Goal: Task Accomplishment & Management: Manage account settings

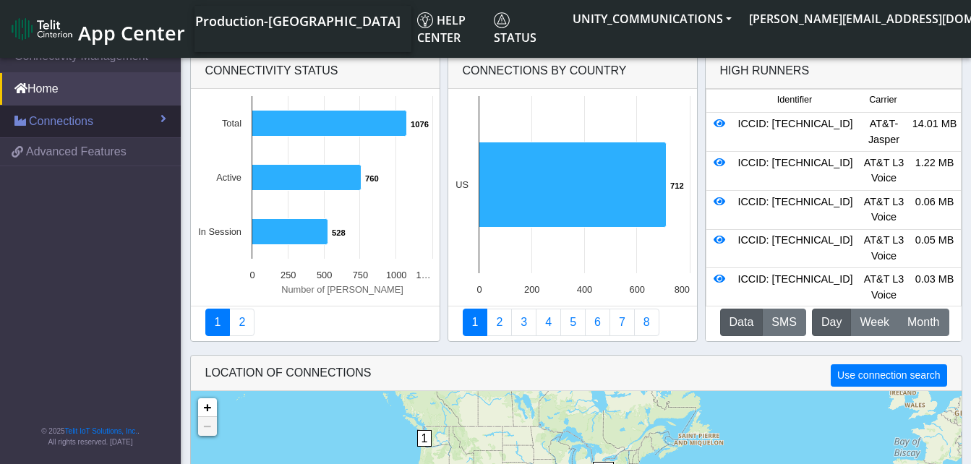
click at [83, 119] on span "Connections" at bounding box center [61, 121] width 64 height 17
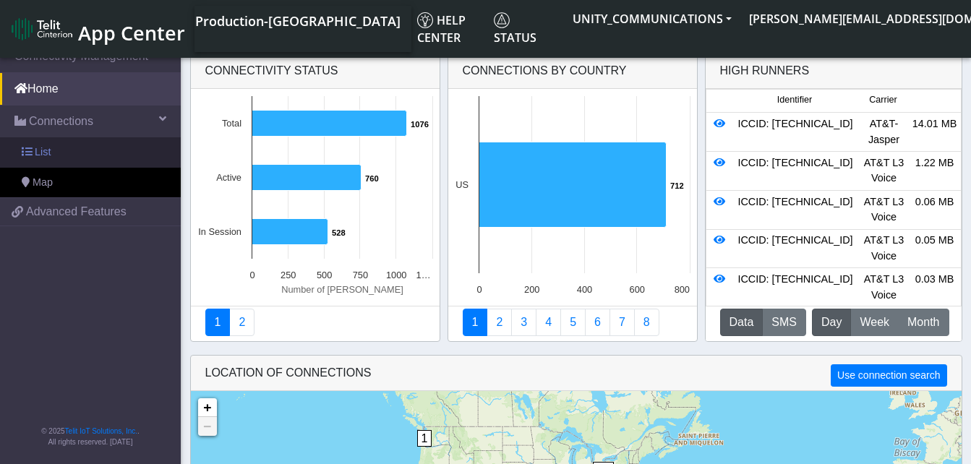
click at [83, 147] on link "List" at bounding box center [90, 152] width 181 height 30
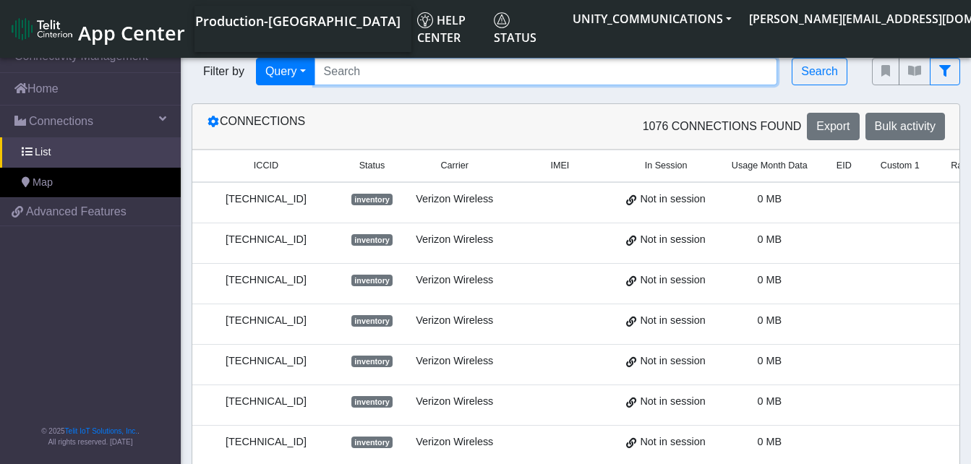
click at [346, 70] on input "Search..." at bounding box center [545, 71] width 463 height 27
click at [374, 74] on input "Search..." at bounding box center [545, 71] width 463 height 27
paste input "89014104273663150145"
type input "89014104273663150145"
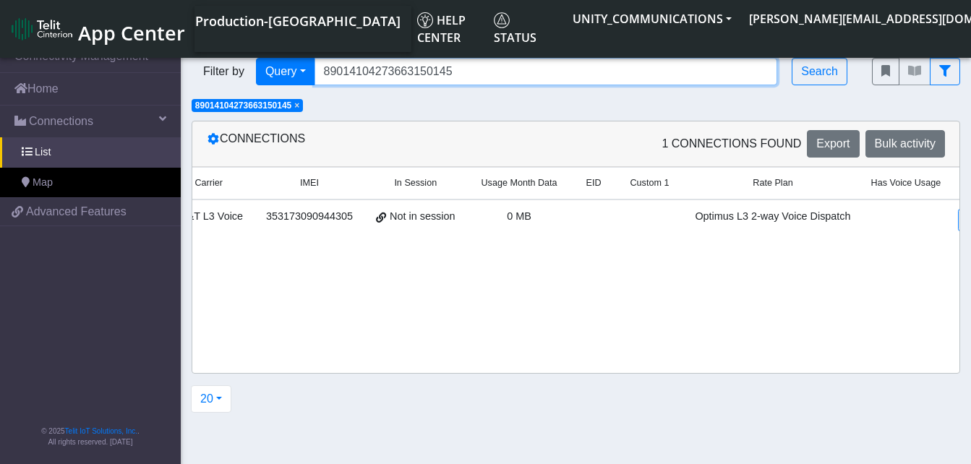
scroll to position [0, 277]
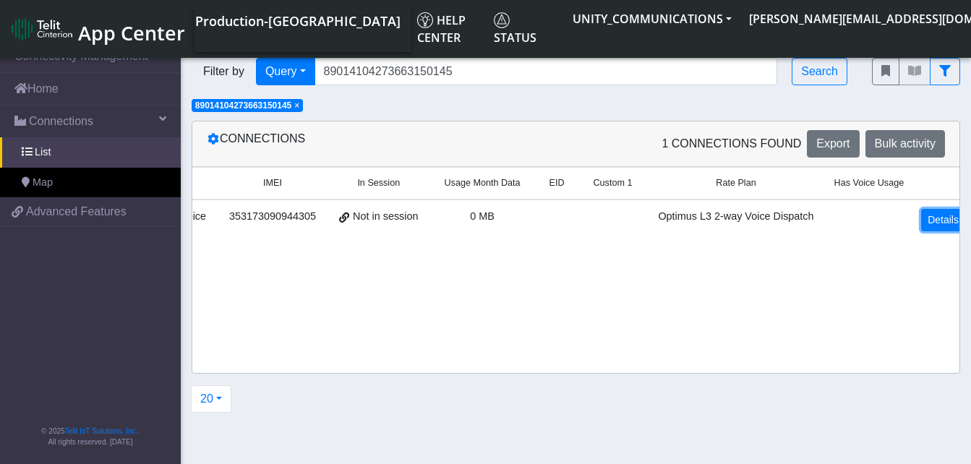
click at [927, 227] on link "Details" at bounding box center [943, 220] width 44 height 22
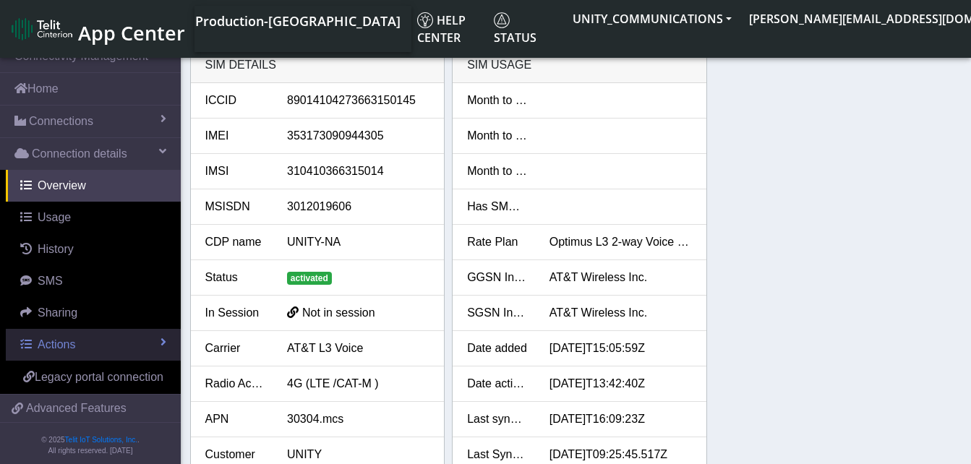
click at [83, 335] on link "Actions" at bounding box center [93, 345] width 175 height 32
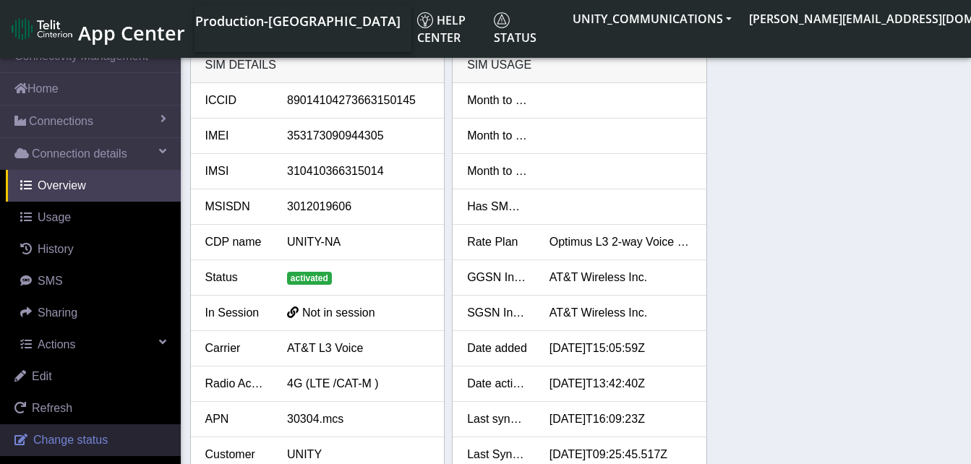
click at [67, 437] on span "Change status" at bounding box center [70, 440] width 74 height 12
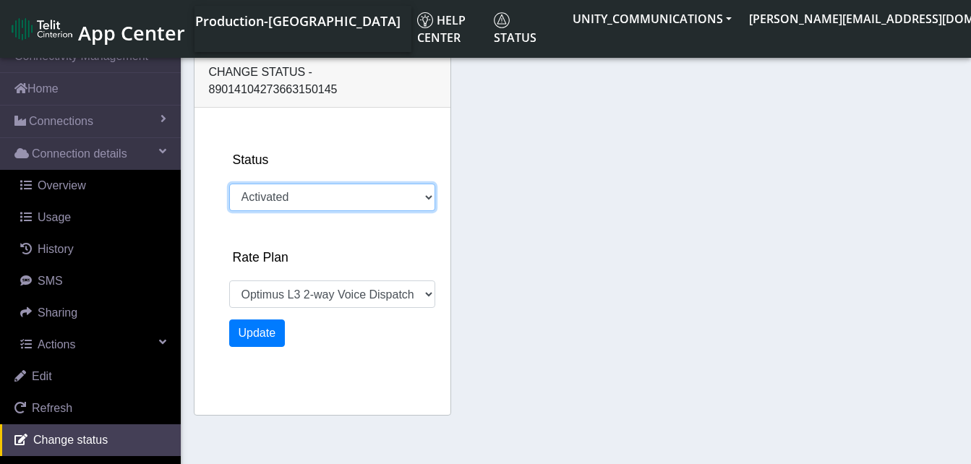
click at [302, 184] on select "Activated Deactivated" at bounding box center [332, 197] width 206 height 27
select select "819: 18646"
select select "deactivated"
click at [229, 184] on select "Activated Deactivated" at bounding box center [332, 197] width 206 height 27
select select "1222: 18646"
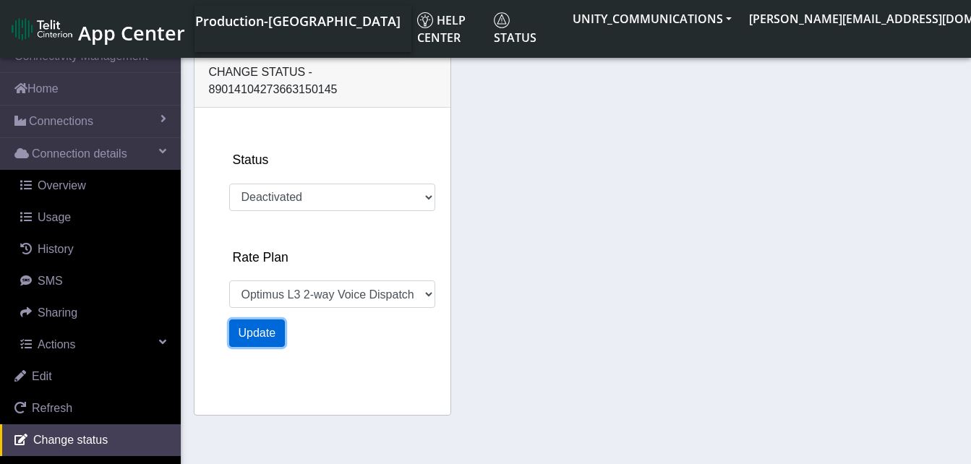
click at [267, 319] on button "Update" at bounding box center [257, 332] width 56 height 27
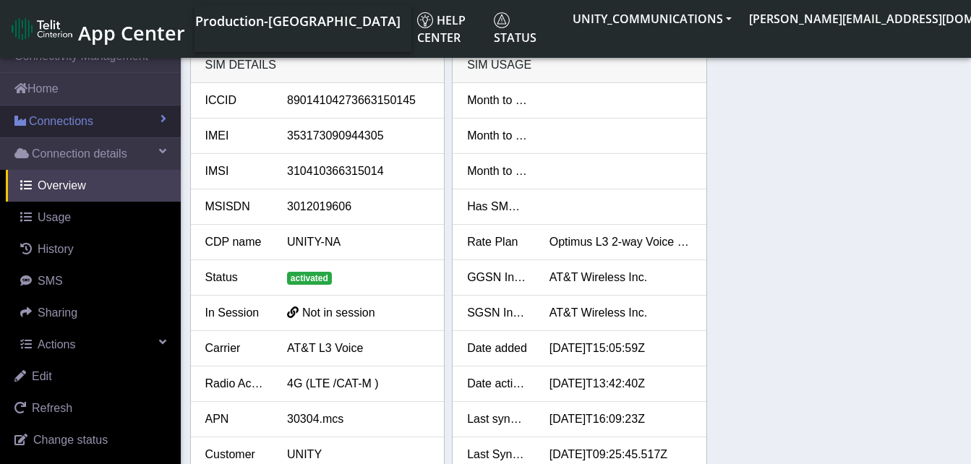
click at [77, 121] on span "Connections" at bounding box center [61, 121] width 64 height 17
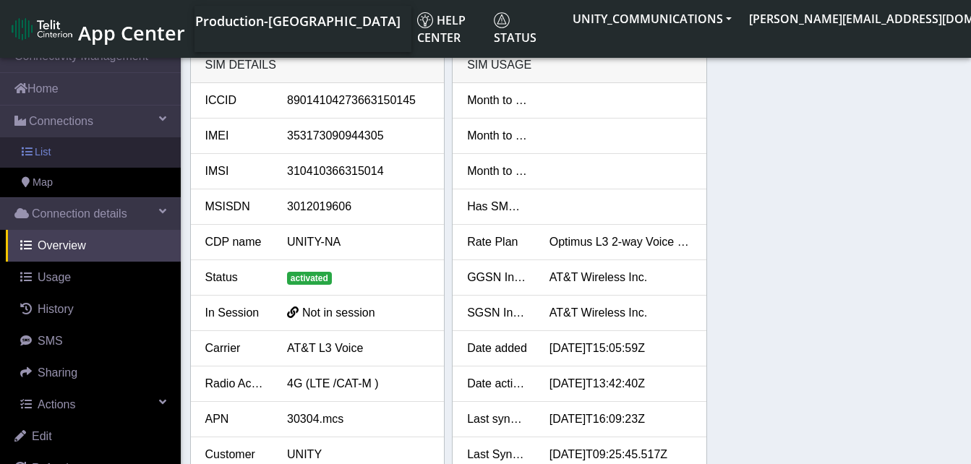
click at [74, 147] on link "List" at bounding box center [90, 152] width 181 height 30
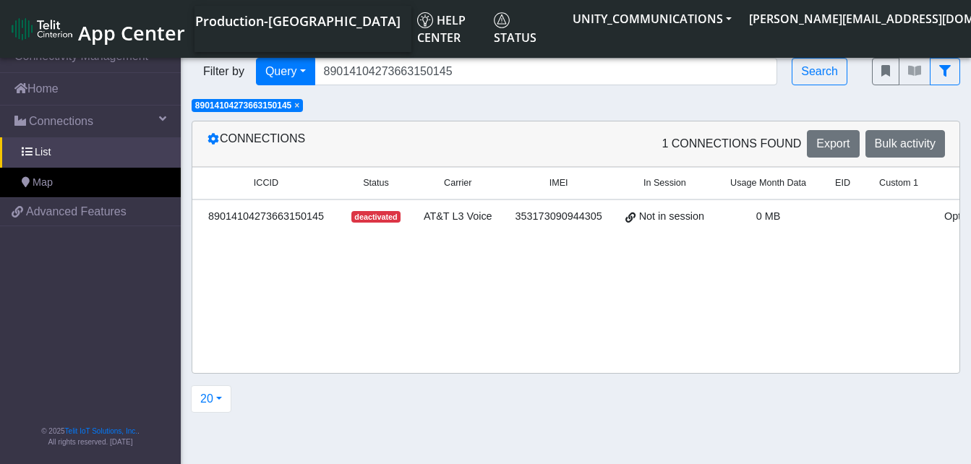
click at [299, 108] on span "×" at bounding box center [296, 105] width 5 height 10
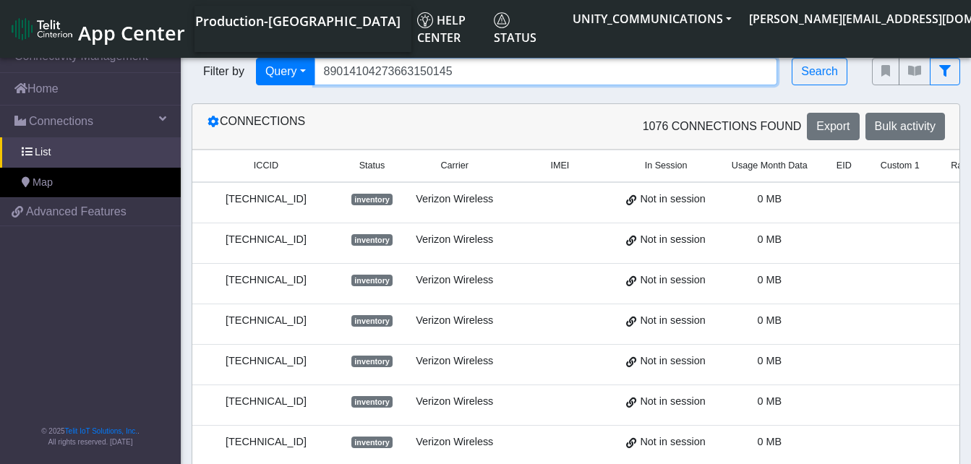
click at [452, 68] on input "89014104273663150145" at bounding box center [545, 71] width 463 height 27
type input "8"
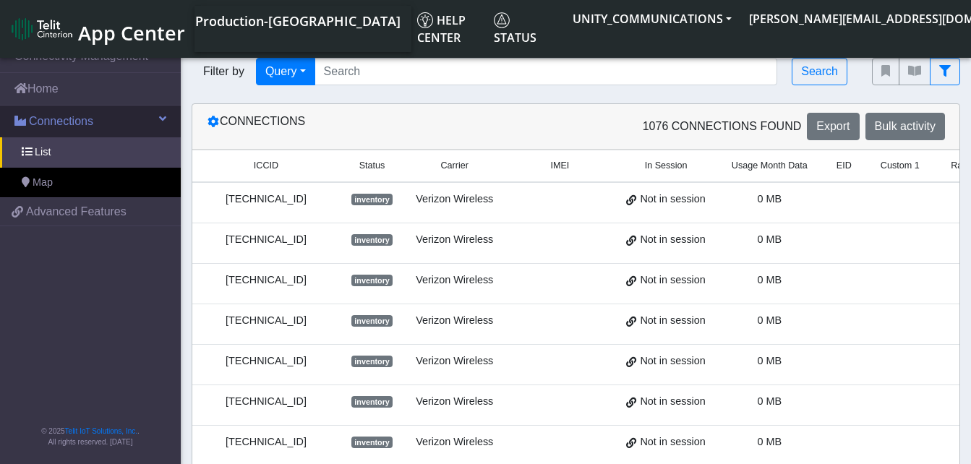
click at [64, 114] on span "Connections" at bounding box center [61, 121] width 64 height 17
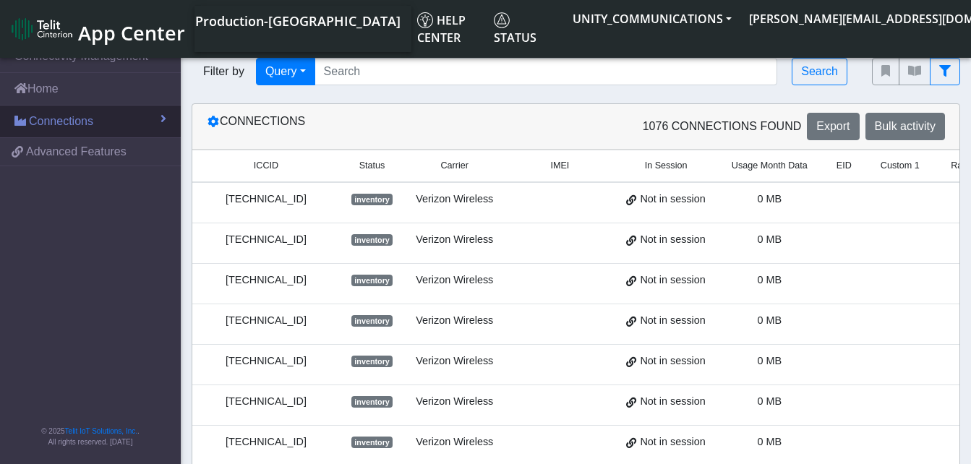
click at [61, 121] on span "Connections" at bounding box center [61, 121] width 64 height 17
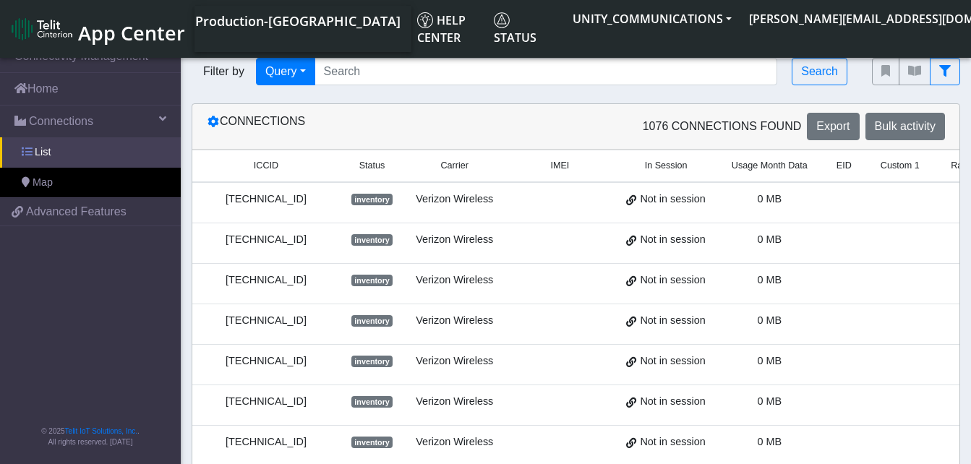
click at [59, 147] on link "List" at bounding box center [90, 152] width 181 height 30
click at [42, 148] on span "List" at bounding box center [43, 153] width 16 height 16
